Goal: Task Accomplishment & Management: Use online tool/utility

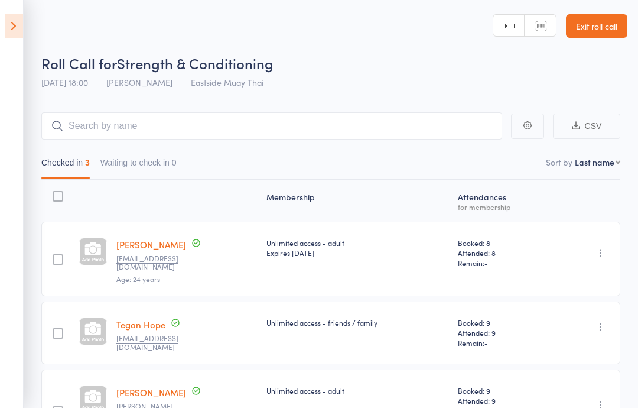
click at [17, 28] on icon at bounding box center [14, 26] width 18 height 25
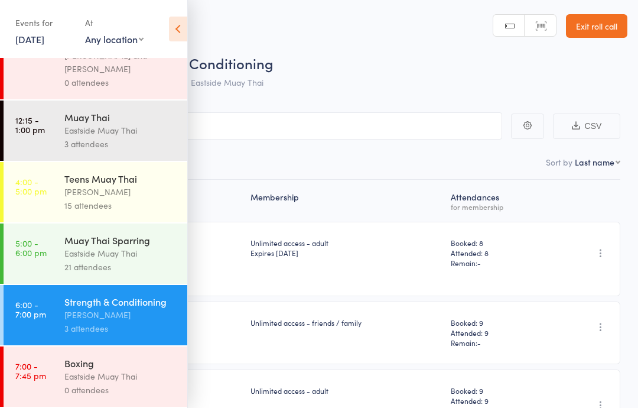
scroll to position [102, 0]
click at [131, 355] on div "Boxing Eastside Muay Thai 0 attendees" at bounding box center [125, 376] width 123 height 60
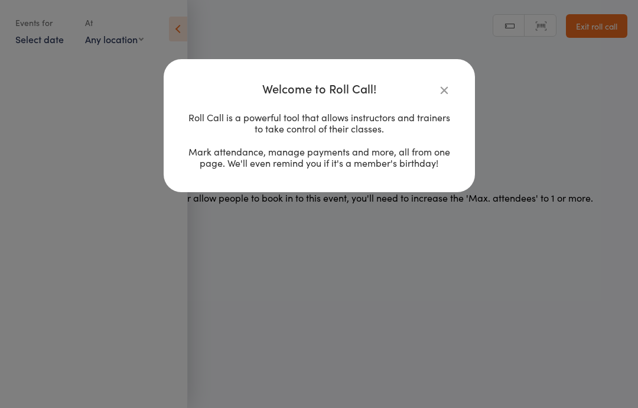
click at [439, 83] on icon "button" at bounding box center [444, 89] width 13 height 13
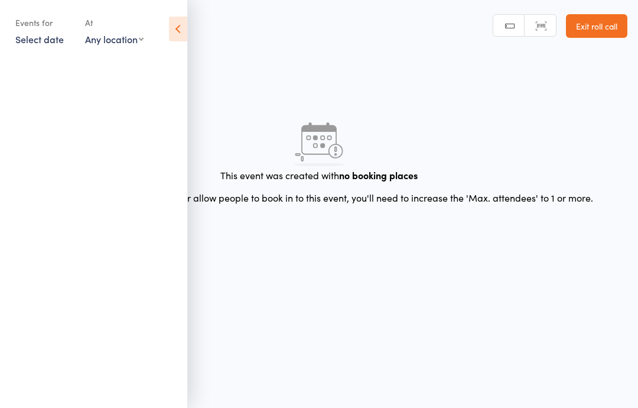
click at [186, 37] on icon at bounding box center [178, 29] width 18 height 25
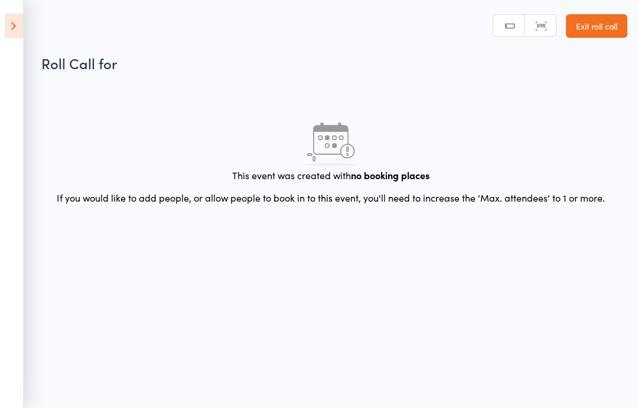
click at [239, 208] on div "This event was created with no booking places If you would like to add people, …" at bounding box center [330, 163] width 579 height 147
click at [261, 218] on div "This event was created with no booking places If you would like to add people, …" at bounding box center [330, 163] width 579 height 147
click at [225, 229] on div "This event was created with no booking places If you would like to add people, …" at bounding box center [330, 163] width 579 height 147
click at [198, 220] on div "This event was created with no booking places If you would like to add people, …" at bounding box center [330, 163] width 579 height 147
click at [222, 219] on div "This event was created with no booking places If you would like to add people, …" at bounding box center [330, 163] width 579 height 147
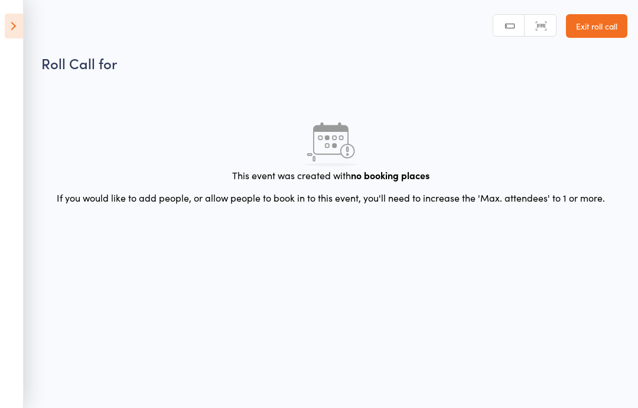
click at [611, 4] on header "Roll Call for Manual search Scanner input Exit roll call" at bounding box center [319, 36] width 638 height 73
click at [595, 30] on link "Exit roll call" at bounding box center [596, 26] width 61 height 24
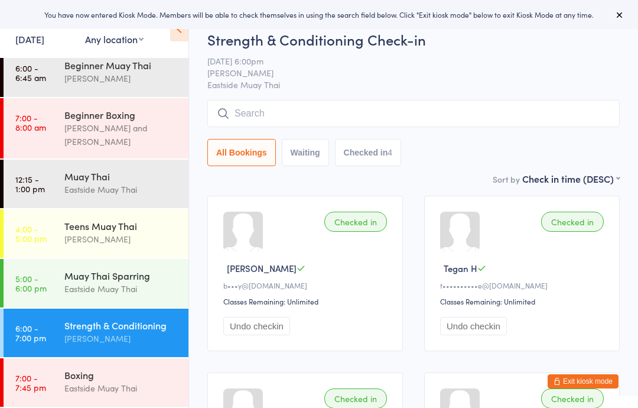
scroll to position [11, 0]
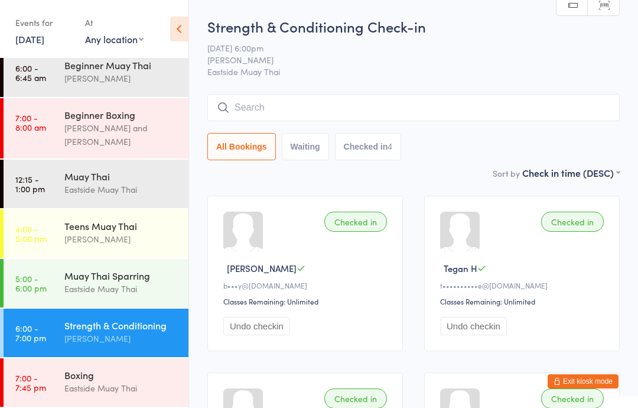
click at [132, 379] on div "Boxing" at bounding box center [121, 374] width 114 height 13
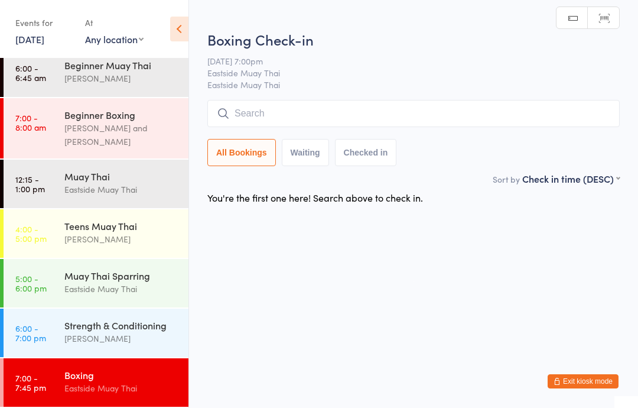
click at [562, 104] on input "search" at bounding box center [413, 113] width 413 height 27
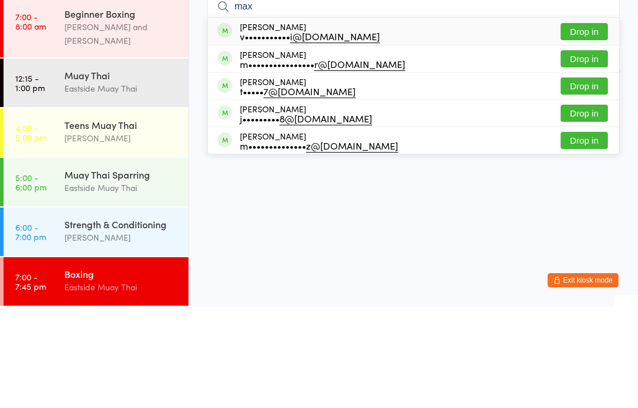
type input "max"
click at [585, 124] on button "Drop in" at bounding box center [584, 132] width 47 height 17
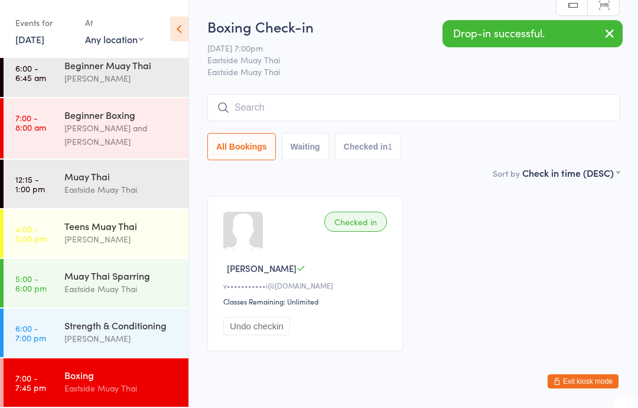
click at [422, 87] on div "Boxing Check-in 14 Oct 7:00pm Eastside Muay Thai Eastside Muay Thai Manual sear…" at bounding box center [413, 92] width 413 height 150
click at [433, 98] on input "search" at bounding box center [413, 107] width 413 height 27
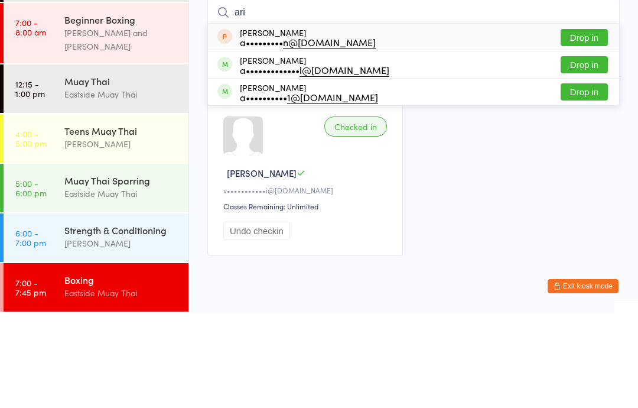
type input "ari"
click at [417, 119] on div "Ari Kebourian a••••••••• n@gmail.com Drop in" at bounding box center [413, 132] width 411 height 27
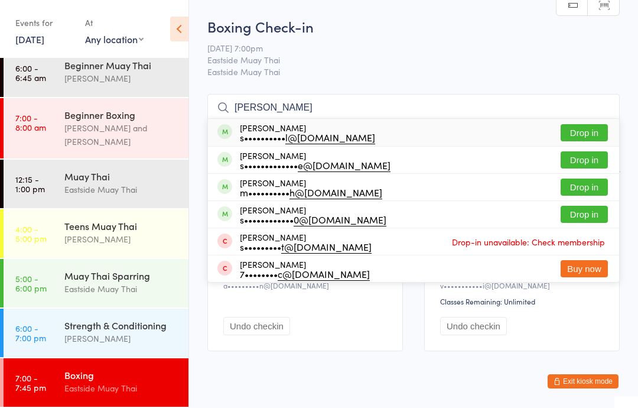
type input "shane"
click at [588, 129] on button "Drop in" at bounding box center [584, 132] width 47 height 17
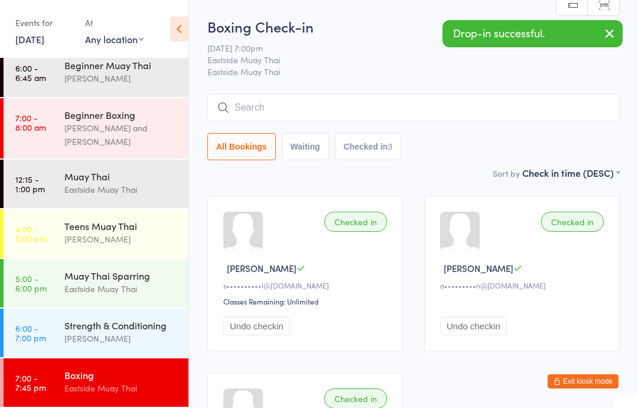
click at [310, 98] on input "search" at bounding box center [413, 107] width 413 height 27
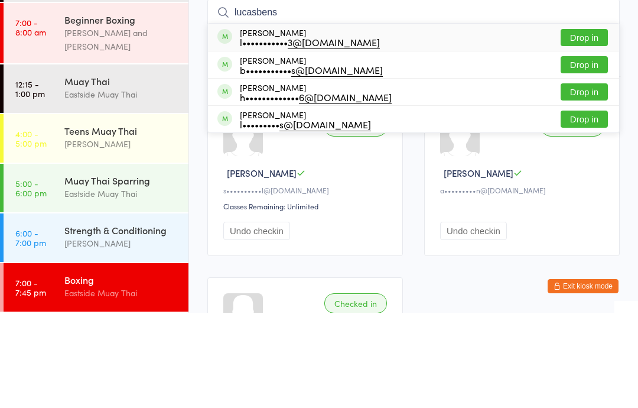
type input "lucasbens"
click at [360, 119] on div "Lucas Benson l••••••••••• 3@gmail.com Drop in" at bounding box center [413, 132] width 411 height 27
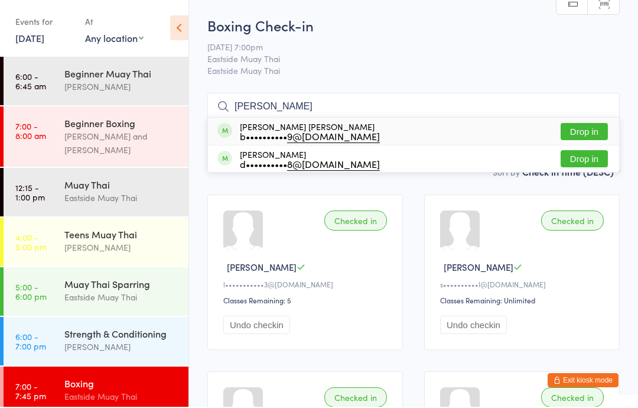
type input "bono"
click at [264, 124] on div "Bono Smith b•••••••••• 9@gmail.com" at bounding box center [310, 132] width 140 height 19
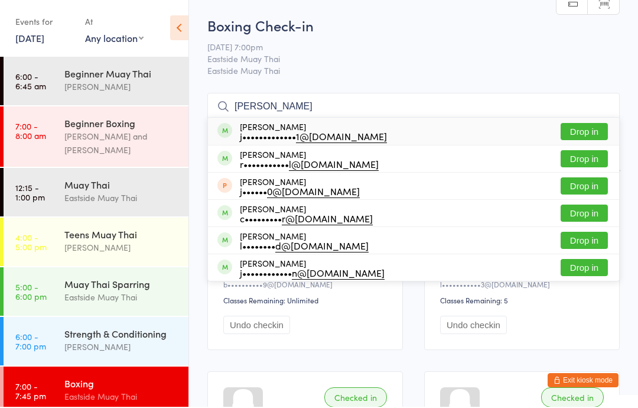
type input "jones"
click at [583, 157] on button "Drop in" at bounding box center [584, 159] width 47 height 17
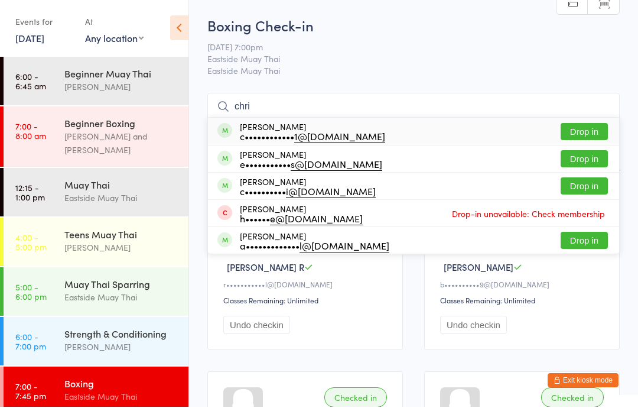
type input "chri"
click at [583, 185] on button "Drop in" at bounding box center [584, 187] width 47 height 17
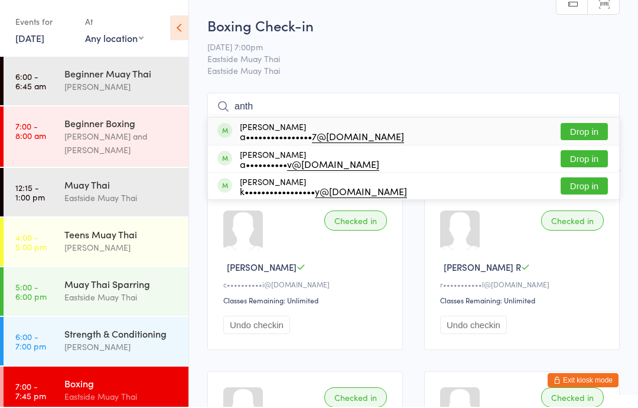
type input "anth"
click at [274, 132] on div "a•••••••••••••••• 7@gmail.com" at bounding box center [322, 136] width 164 height 9
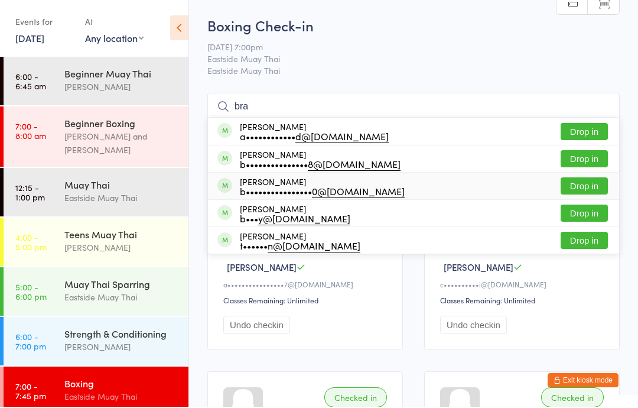
type input "bra"
click at [296, 183] on div "Brandon Serafin b•••••••••••••••• 0@gmail.com" at bounding box center [322, 187] width 165 height 19
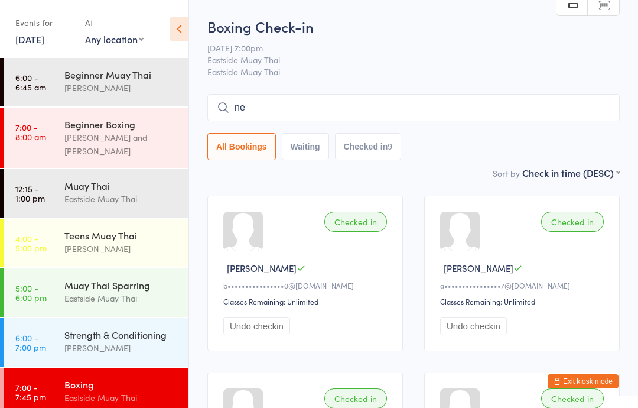
type input "nei"
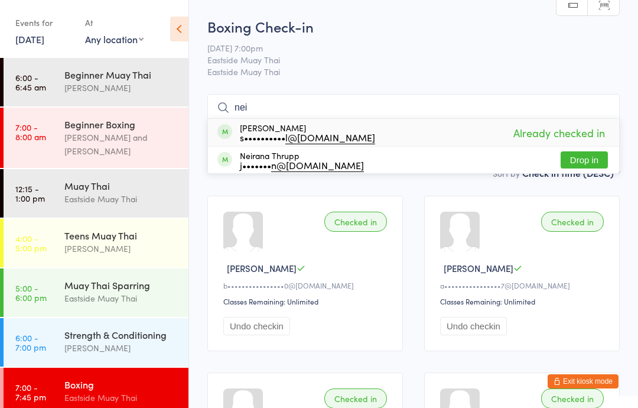
type input "nei"
click at [586, 153] on button "Drop in" at bounding box center [584, 159] width 47 height 17
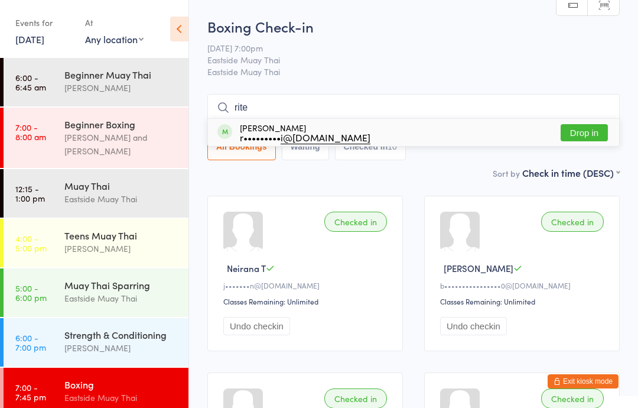
type input "rite"
click at [581, 126] on button "Drop in" at bounding box center [584, 132] width 47 height 17
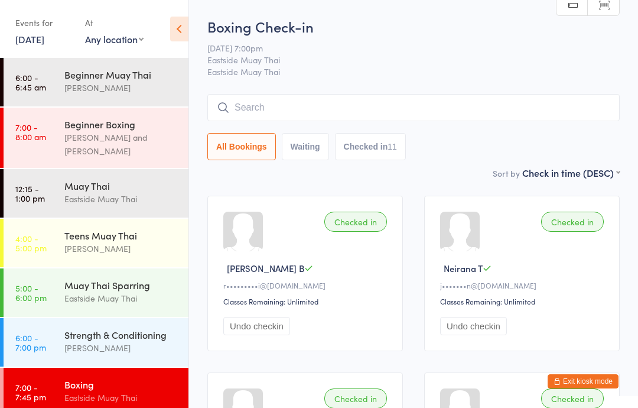
click at [346, 106] on input "search" at bounding box center [413, 107] width 413 height 27
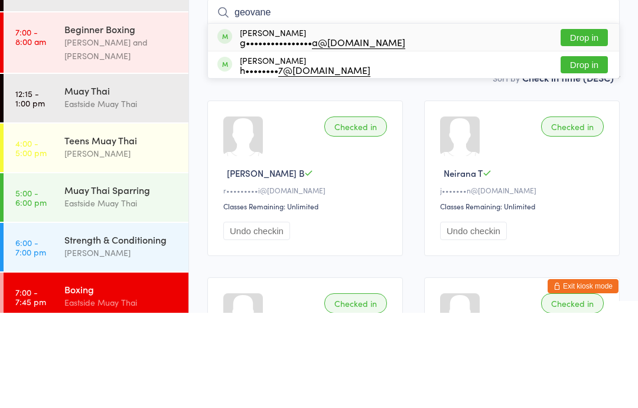
type input "geovane"
click at [594, 124] on button "Drop in" at bounding box center [584, 132] width 47 height 17
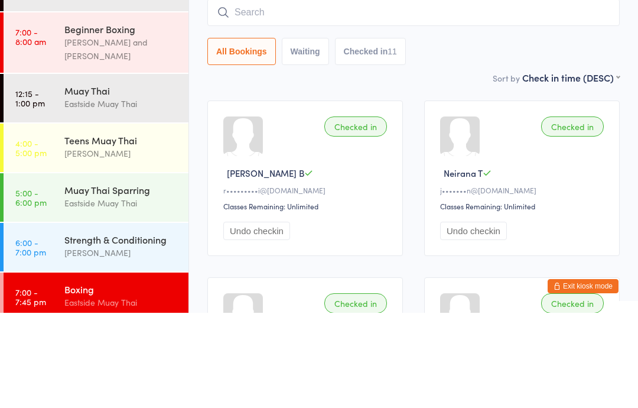
scroll to position [95, 0]
